Goal: Task Accomplishment & Management: Manage account settings

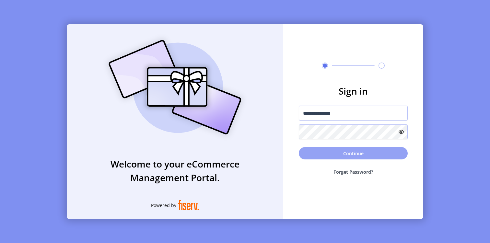
click at [357, 155] on button "Continue" at bounding box center [353, 153] width 109 height 12
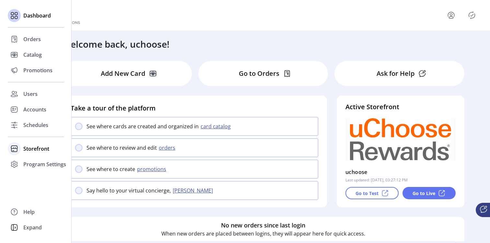
click at [36, 149] on span "Storefront" at bounding box center [36, 149] width 26 height 8
click at [35, 162] on span "Configuration" at bounding box center [40, 162] width 34 height 8
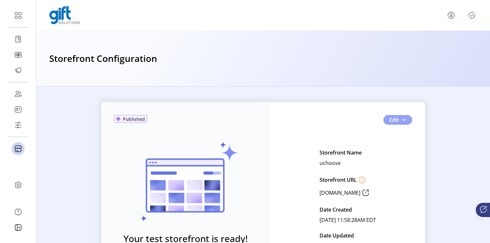
click at [392, 121] on span "Edit" at bounding box center [393, 120] width 9 height 8
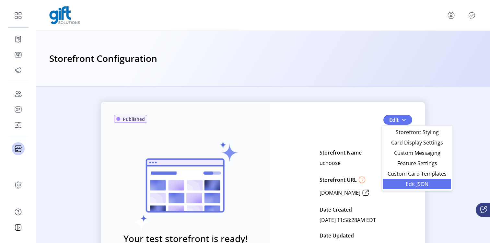
click at [395, 187] on link "Edit JSON" at bounding box center [417, 184] width 68 height 10
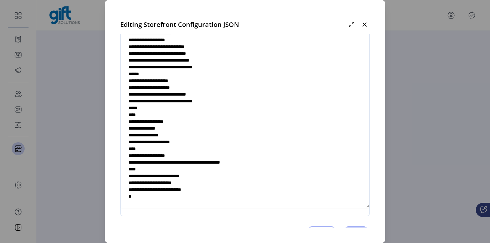
scroll to position [36, 0]
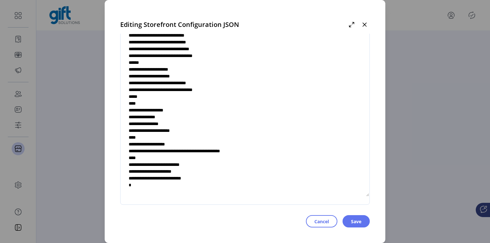
click at [208, 177] on textarea at bounding box center [244, 101] width 249 height 191
type textarea "**********"
click at [361, 220] on button "Save" at bounding box center [355, 221] width 27 height 12
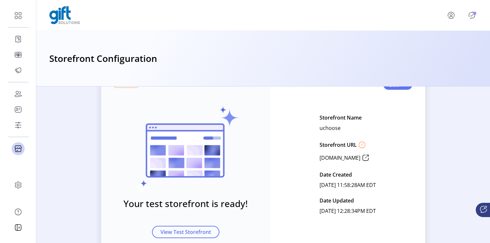
scroll to position [69, 0]
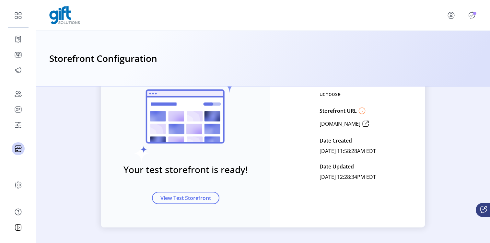
click at [474, 18] on icon "Publisher Panel" at bounding box center [471, 15] width 10 height 10
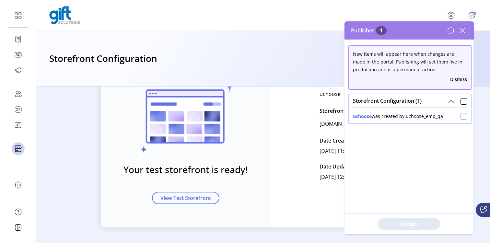
click at [460, 116] on div at bounding box center [463, 116] width 6 height 6
click at [406, 223] on span "Publish 1 Items" at bounding box center [408, 224] width 45 height 7
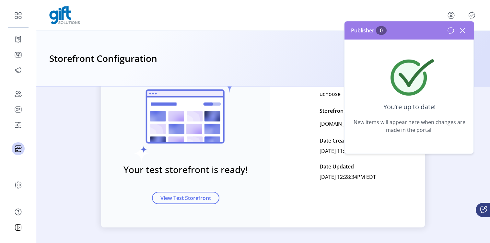
click at [461, 28] on icon at bounding box center [462, 30] width 10 height 10
